Goal: Information Seeking & Learning: Learn about a topic

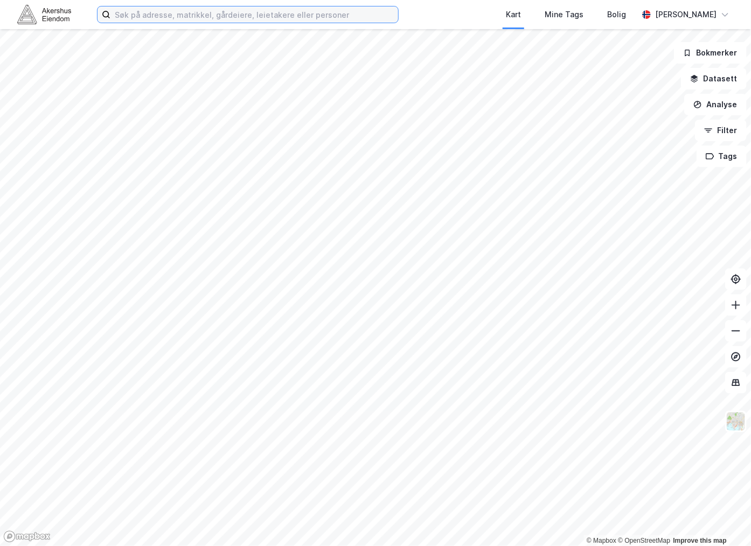
click at [171, 17] on input at bounding box center [254, 14] width 288 height 16
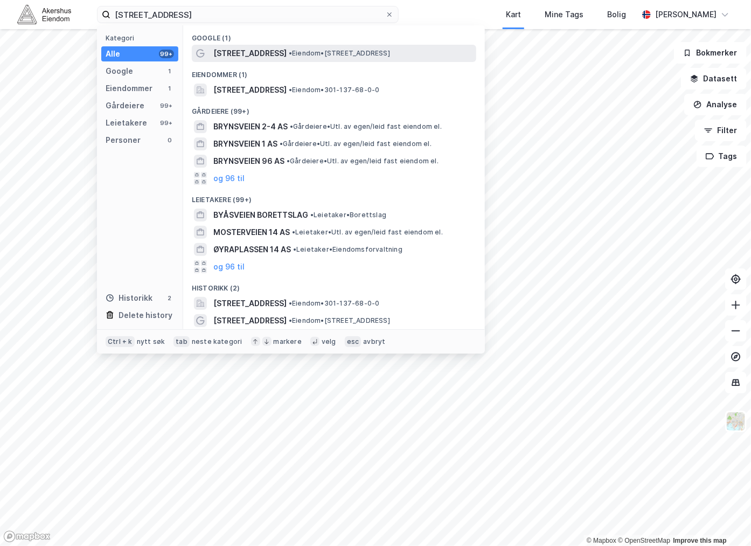
click at [289, 49] on span "• Eiendom • [STREET_ADDRESS]" at bounding box center [339, 53] width 101 height 9
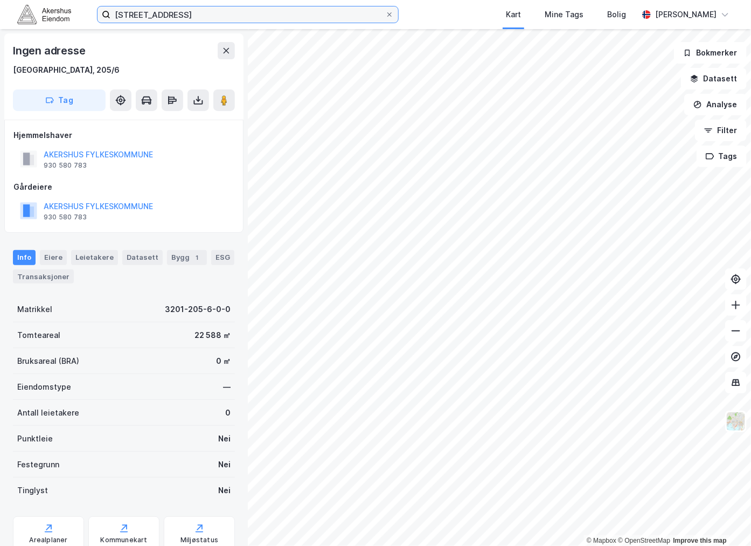
click at [175, 12] on input "[STREET_ADDRESS]" at bounding box center [247, 14] width 275 height 16
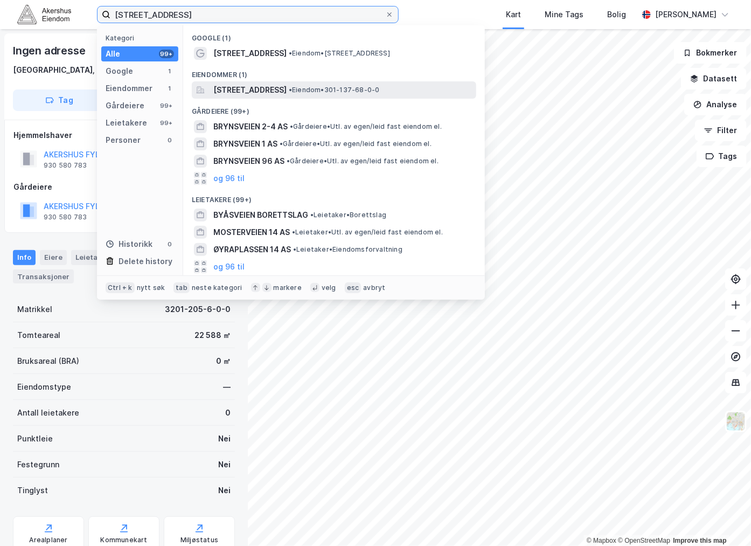
type input "[STREET_ADDRESS]"
click at [287, 89] on span "[STREET_ADDRESS]" at bounding box center [249, 90] width 73 height 13
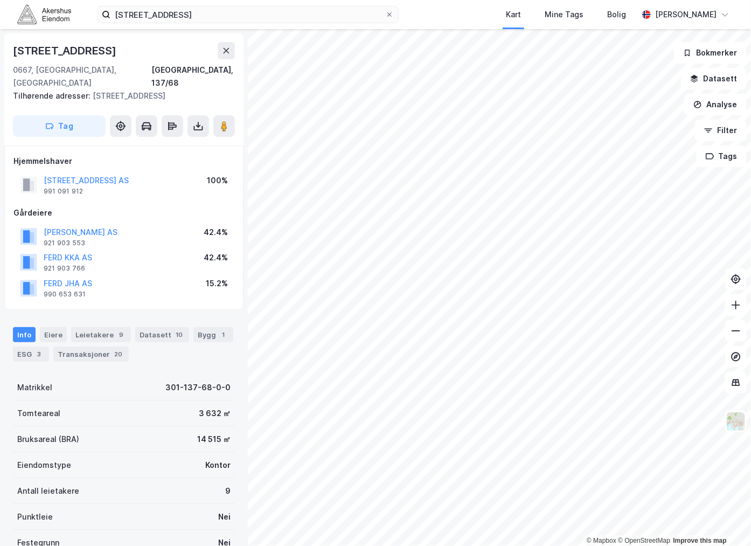
click at [50, 338] on div "Info [PERSON_NAME] 9 Datasett 10 Bygg 1 ESG 3 Transaksjoner 20" at bounding box center [124, 344] width 222 height 34
click at [40, 349] on div "3" at bounding box center [39, 354] width 11 height 11
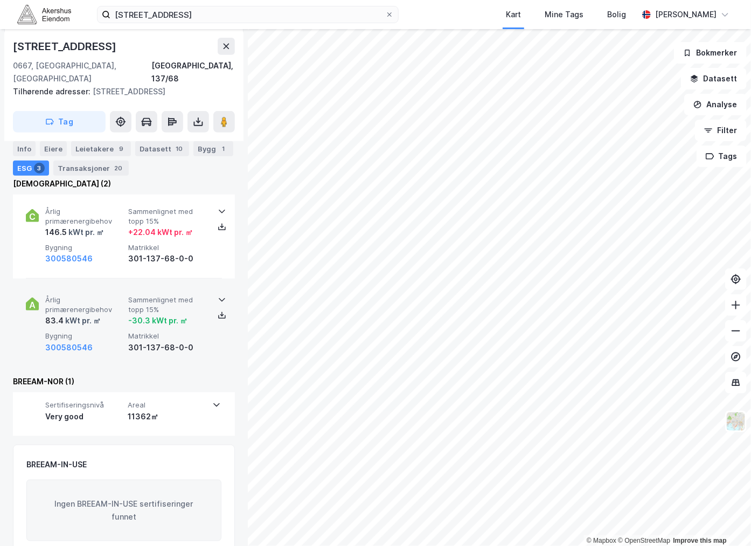
scroll to position [207, 0]
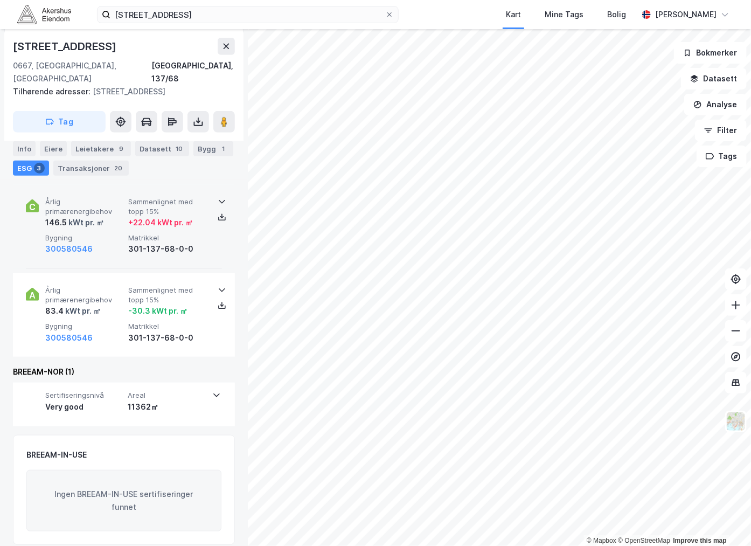
click at [190, 197] on span "Sammenlignet med topp 15%" at bounding box center [167, 206] width 79 height 19
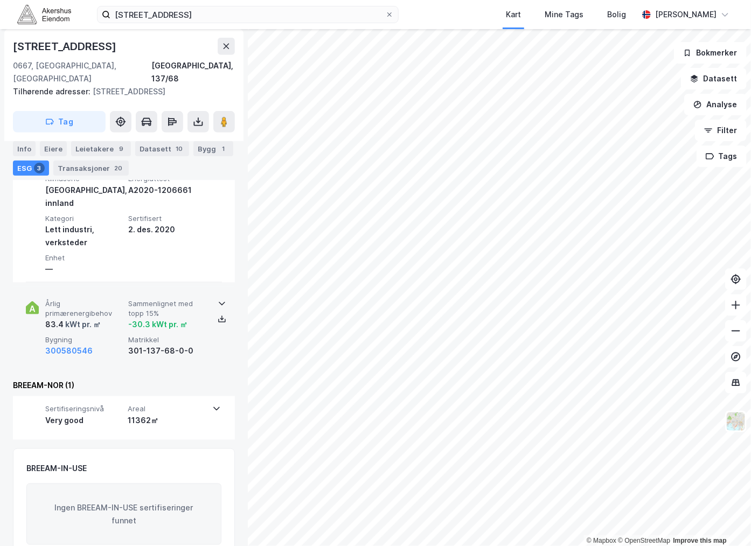
click at [117, 344] on div "300580546" at bounding box center [84, 350] width 79 height 13
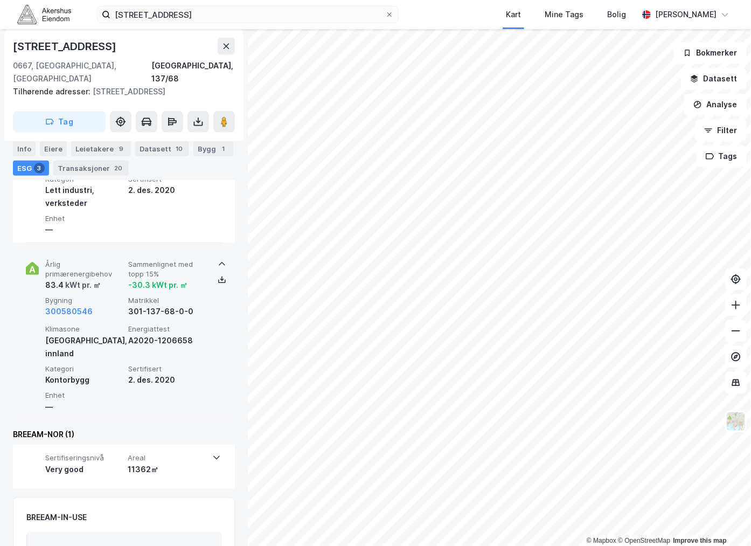
scroll to position [370, 0]
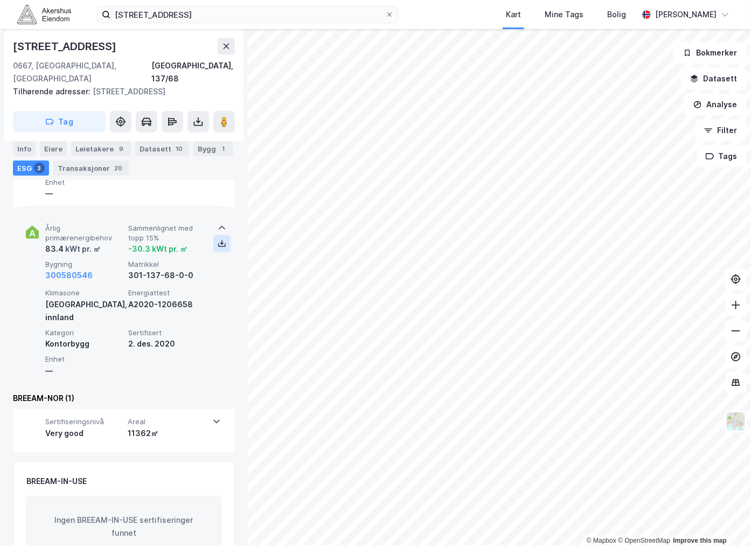
click at [220, 239] on icon at bounding box center [222, 243] width 9 height 9
